Goal: Task Accomplishment & Management: Use online tool/utility

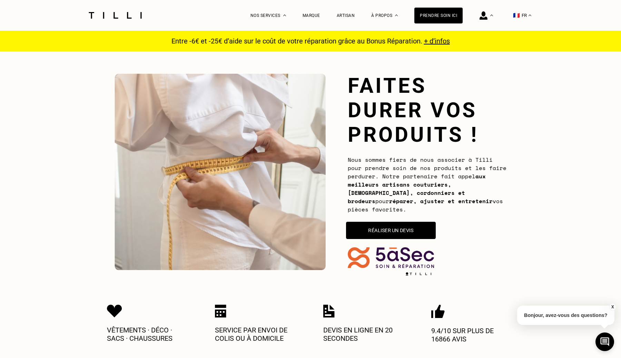
click at [396, 226] on button "Réaliser un devis" at bounding box center [391, 230] width 90 height 17
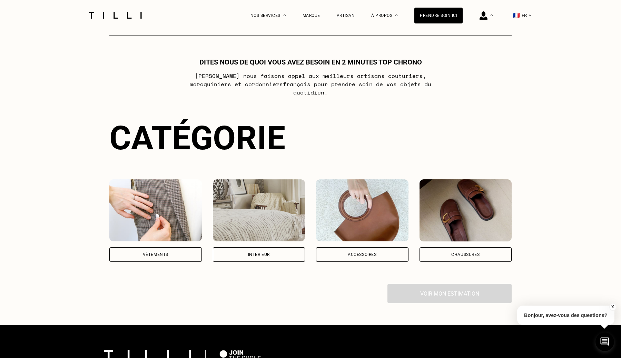
click at [121, 215] on img at bounding box center [155, 211] width 93 height 62
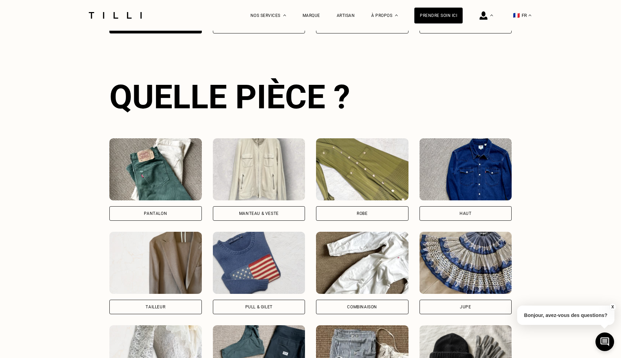
click at [163, 172] on img at bounding box center [155, 169] width 93 height 62
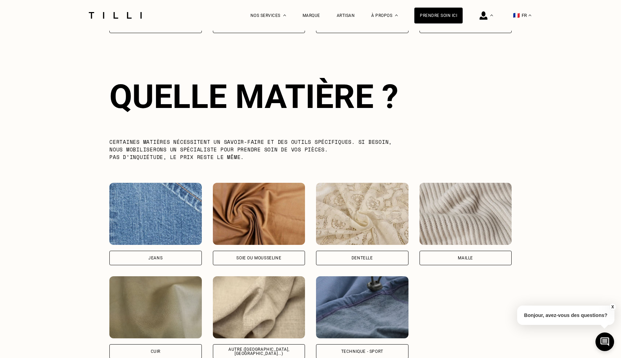
click at [158, 204] on img at bounding box center [155, 214] width 93 height 62
select select "FR"
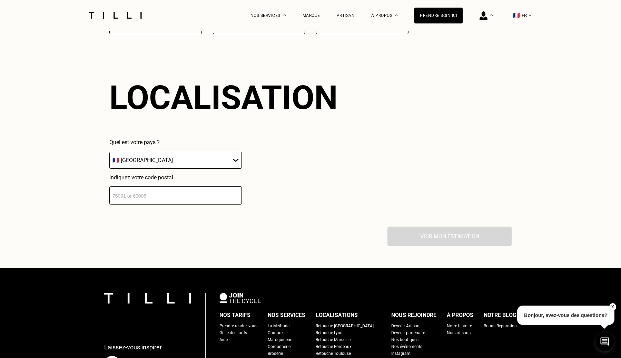
scroll to position [1305, 0]
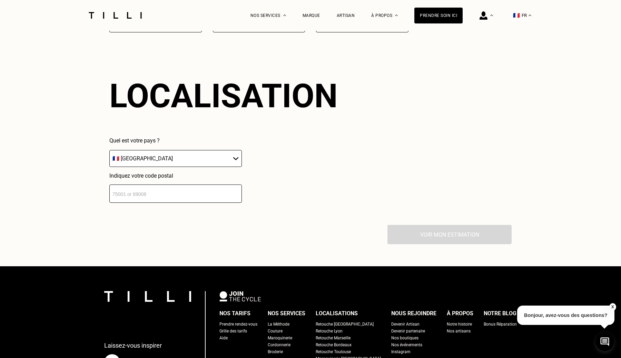
click at [175, 185] on input "number" at bounding box center [175, 194] width 133 height 18
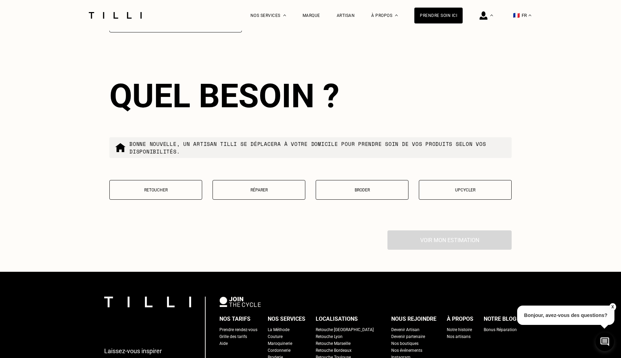
type input "75001"
click at [142, 188] on p "Retoucher" at bounding box center [155, 190] width 85 height 5
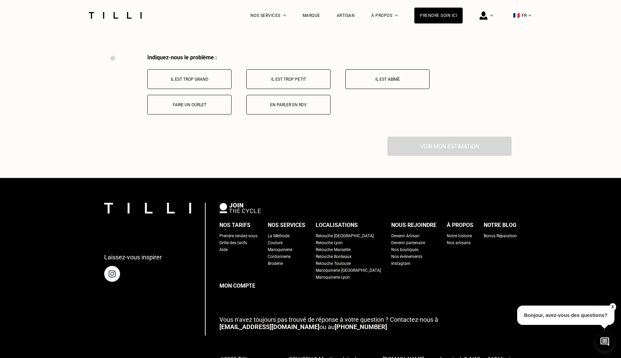
scroll to position [1652, 0]
click at [201, 100] on button "Faire un ourlet" at bounding box center [189, 105] width 84 height 20
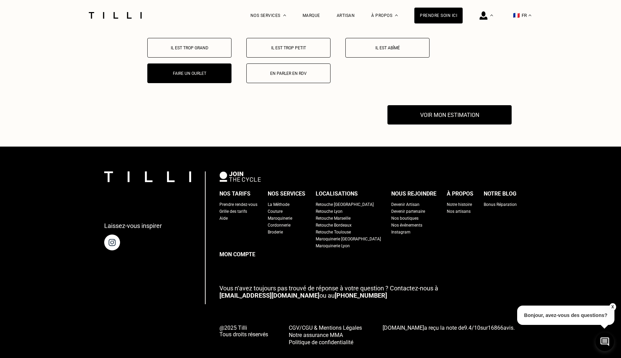
scroll to position [1685, 0]
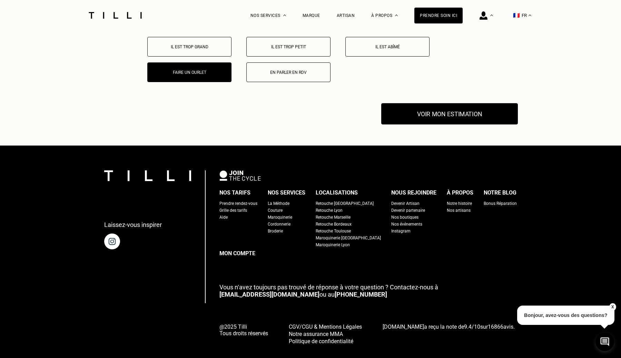
click at [421, 103] on button "Voir mon estimation" at bounding box center [450, 113] width 137 height 21
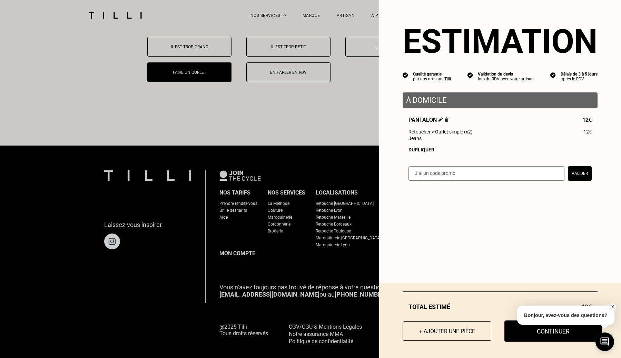
click at [519, 331] on button "Continuer" at bounding box center [554, 331] width 98 height 21
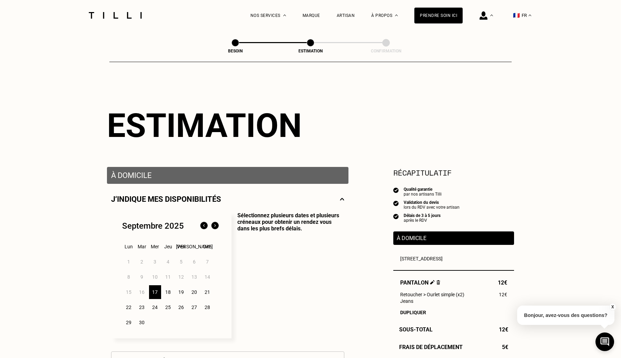
click at [613, 308] on button "X" at bounding box center [612, 307] width 7 height 8
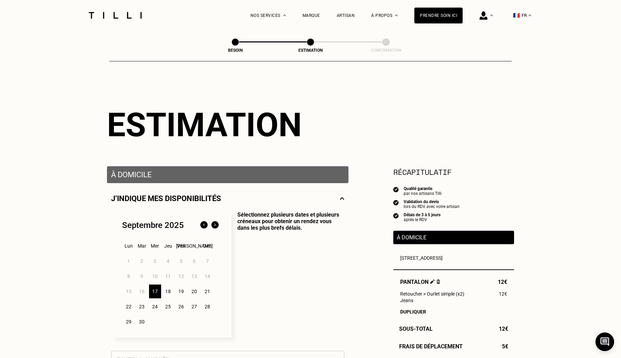
scroll to position [0, 0]
